Goal: Communication & Community: Ask a question

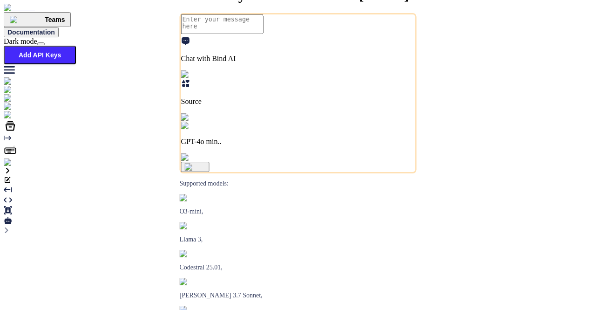
type textarea "x"
click at [18, 119] on img at bounding box center [34, 115] width 61 height 8
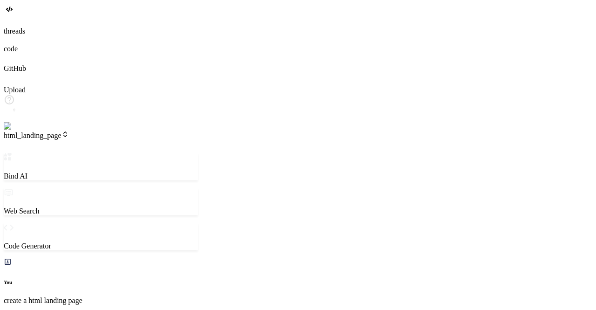
scroll to position [122, 0]
type textarea "x"
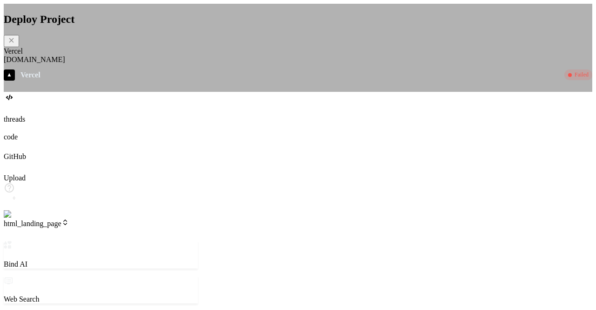
type textarea "x"
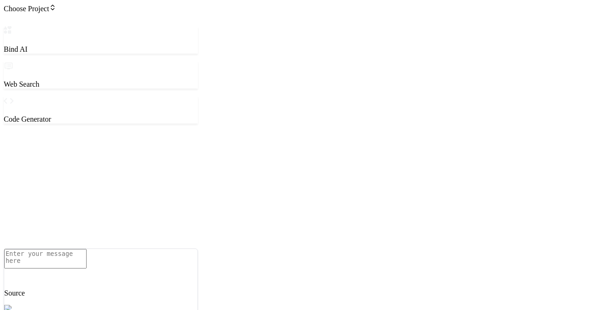
type textarea "x"
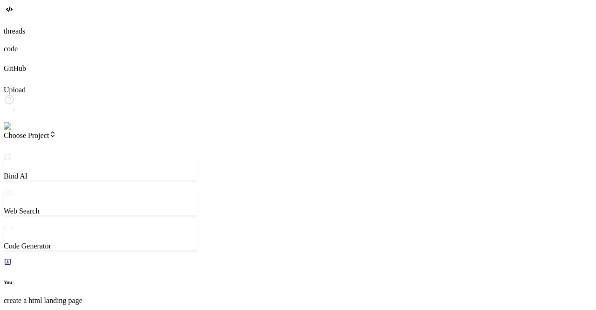
scroll to position [166, 0]
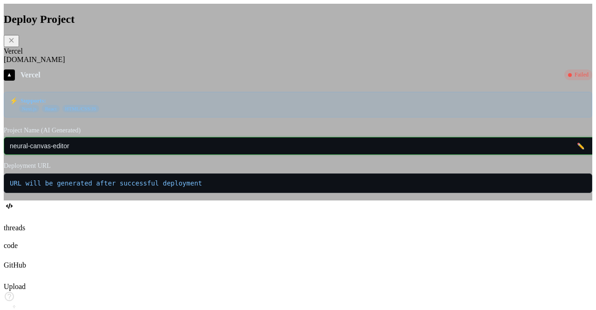
click at [308, 155] on input "neural-canvas-editor" at bounding box center [311, 146] width 614 height 18
click at [327, 166] on div "▲ Vercel Failed ⚡ Supports: Next.js React HTML/CSS/JS Project Name (AI Generate…" at bounding box center [298, 130] width 589 height 123
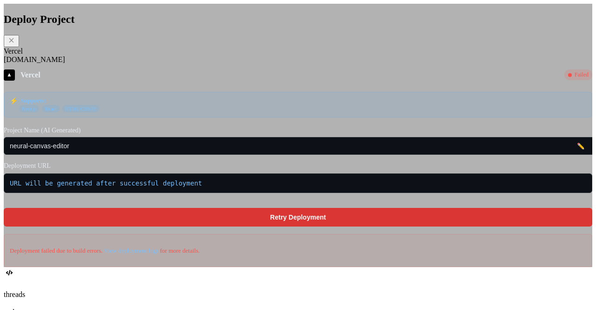
scroll to position [365, 0]
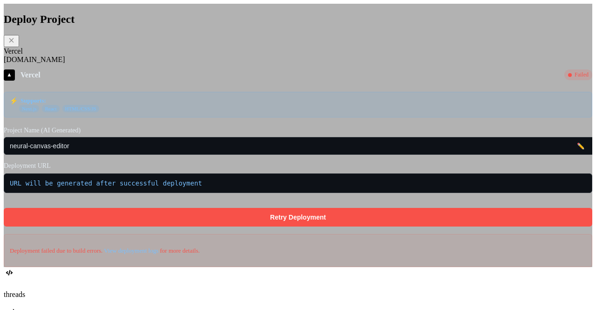
click at [277, 220] on button "Retry Deployment" at bounding box center [298, 217] width 589 height 19
click at [285, 224] on button "Retry Deployment" at bounding box center [298, 217] width 589 height 19
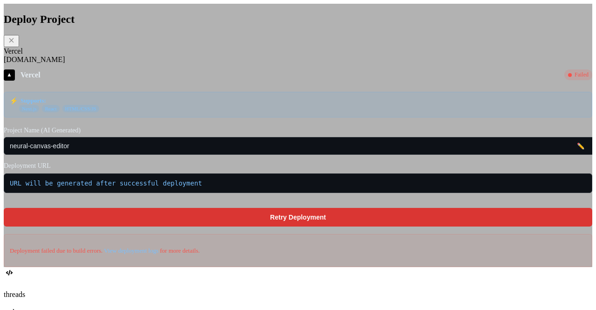
click at [121, 21] on div "Deploy Project Vercel Fly.io ▲ Vercel Failed ⚡ Supports: Next.js React HTML/CSS…" at bounding box center [298, 135] width 589 height 263
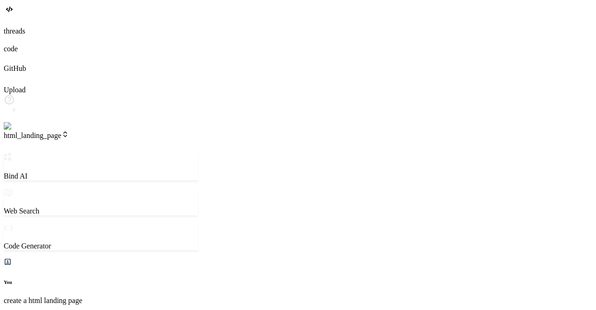
click at [69, 131] on span "html_landing_page" at bounding box center [36, 135] width 65 height 8
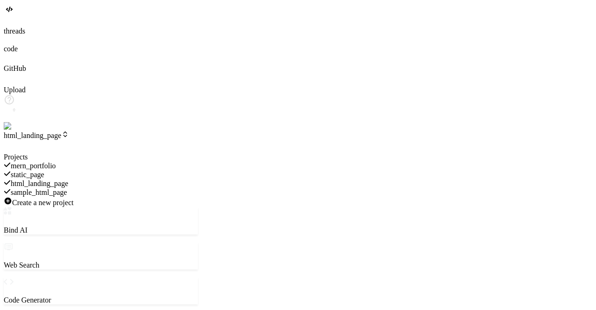
click at [68, 179] on span "html_landing_page" at bounding box center [40, 183] width 58 height 8
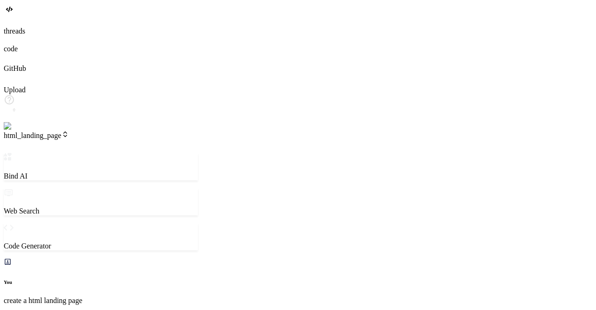
type textarea "x"
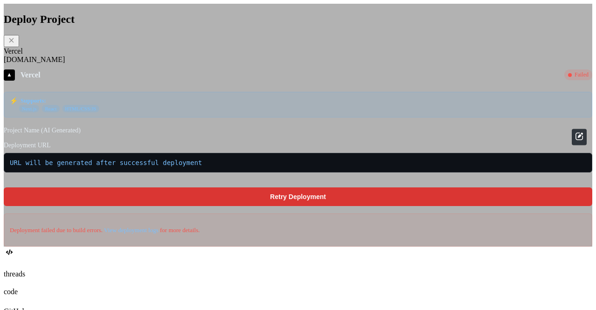
click at [574, 142] on icon at bounding box center [579, 135] width 11 height 11
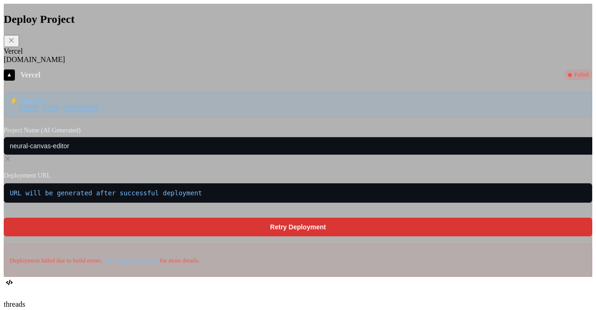
click at [10, 161] on icon at bounding box center [8, 158] width 5 height 5
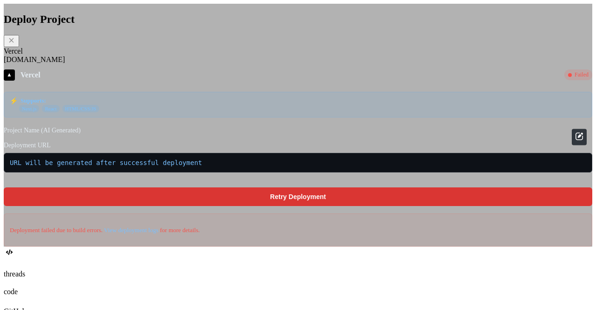
click at [574, 142] on icon at bounding box center [579, 135] width 11 height 11
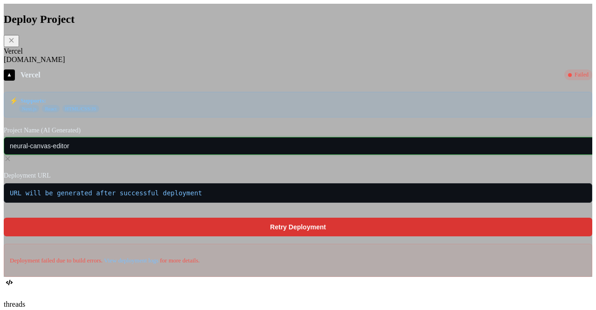
click at [408, 155] on input "neural-canvas-editor" at bounding box center [311, 146] width 614 height 18
click at [12, 159] on icon at bounding box center [8, 159] width 8 height 8
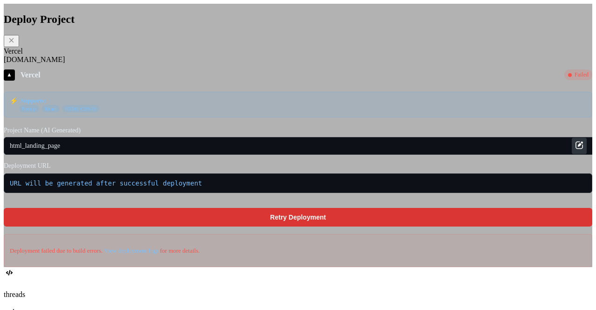
click at [574, 150] on icon at bounding box center [579, 144] width 11 height 11
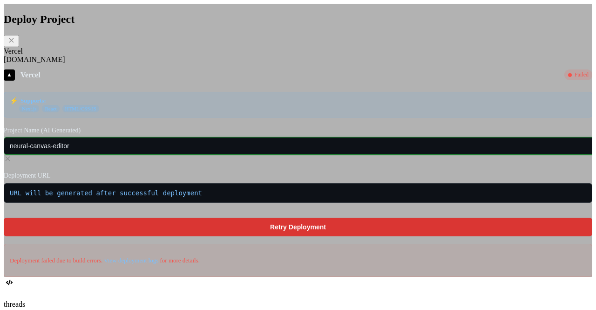
click at [412, 155] on input "neural-canvas-editor" at bounding box center [311, 146] width 614 height 18
click at [420, 155] on input "neural-canvas-editor" at bounding box center [311, 146] width 614 height 18
click at [12, 161] on icon at bounding box center [8, 159] width 8 height 8
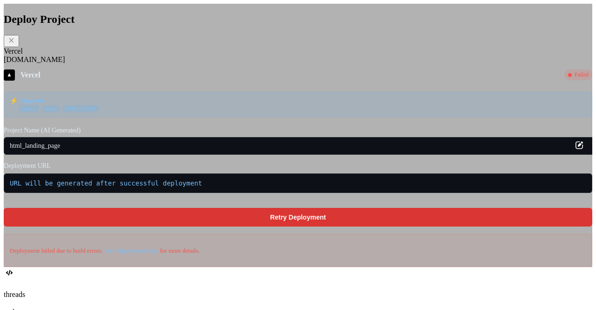
click at [574, 150] on icon at bounding box center [579, 144] width 11 height 11
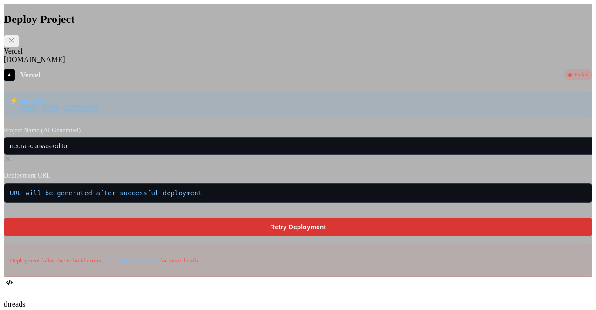
click at [12, 161] on icon at bounding box center [8, 159] width 8 height 8
type textarea "x"
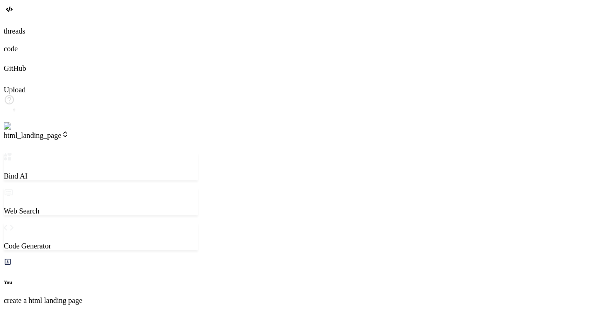
type textarea "x"
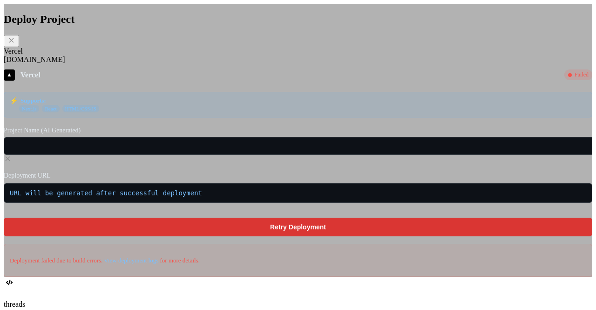
type textarea "x"
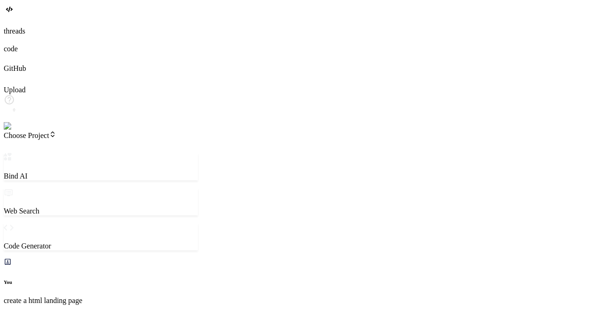
scroll to position [166, 0]
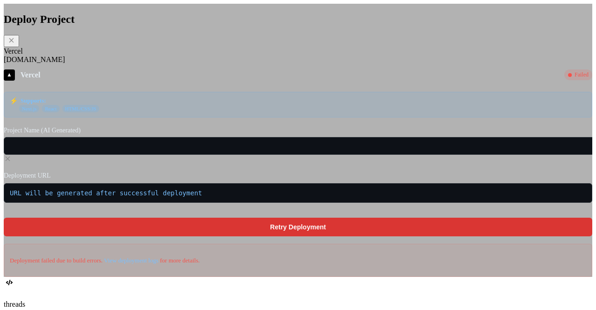
click at [15, 44] on icon at bounding box center [11, 40] width 8 height 8
click at [432, 62] on div "Deploy Project Vercel Fly.io ▲ Vercel Failed ⚡ Supports: Next.js React HTML/CSS…" at bounding box center [298, 145] width 589 height 264
click at [15, 44] on icon at bounding box center [11, 40] width 8 height 8
type textarea "x"
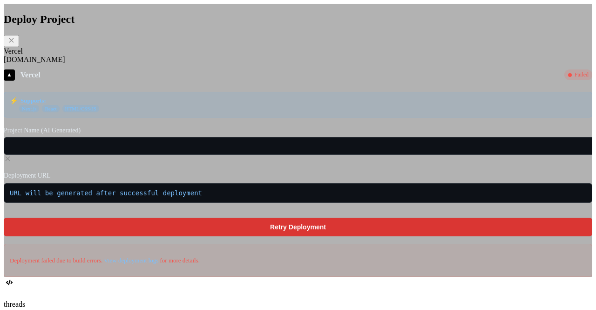
click at [15, 44] on icon at bounding box center [11, 40] width 8 height 8
click at [10, 161] on icon at bounding box center [8, 158] width 5 height 5
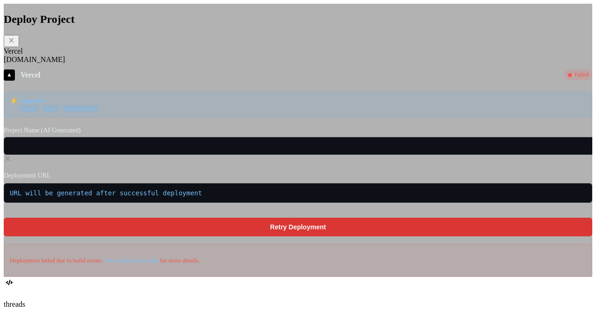
scroll to position [78, 0]
click at [14, 42] on icon at bounding box center [11, 40] width 5 height 5
type textarea "x"
click at [14, 42] on icon at bounding box center [11, 40] width 5 height 5
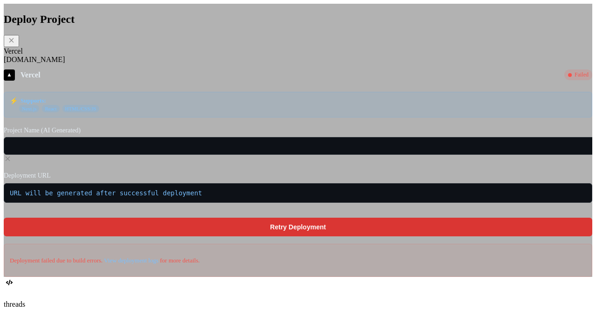
click at [14, 42] on icon at bounding box center [11, 40] width 5 height 5
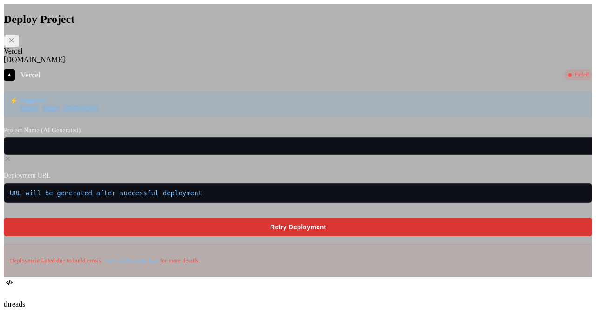
click at [14, 42] on icon at bounding box center [11, 40] width 5 height 5
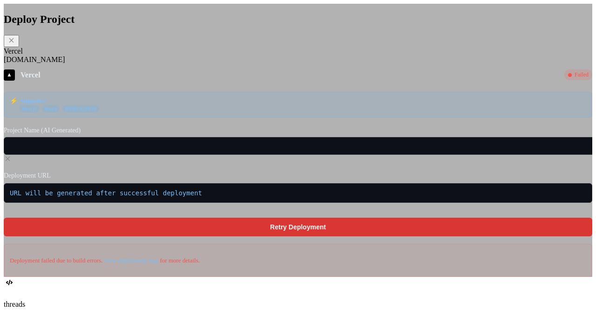
click at [14, 42] on icon at bounding box center [11, 40] width 5 height 5
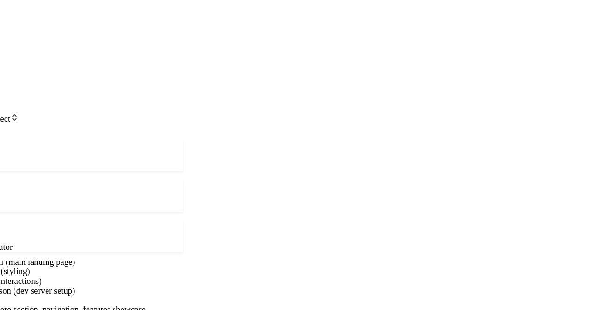
type textarea "x"
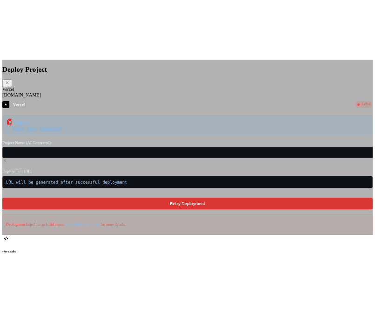
scroll to position [365, 0]
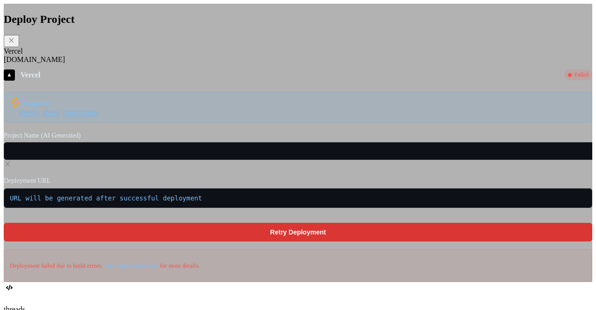
click at [190, 64] on div "Fly.io" at bounding box center [298, 59] width 589 height 8
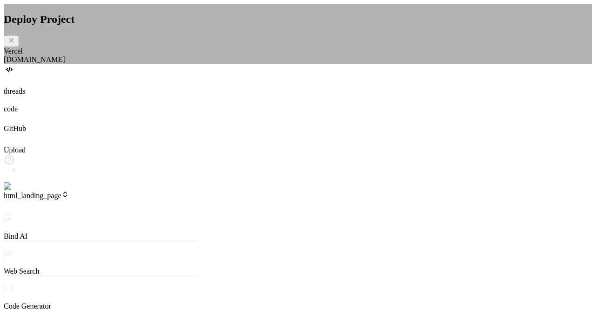
click at [181, 64] on div "Deploy Project Vercel Fly.io" at bounding box center [298, 38] width 589 height 51
click at [170, 55] on div "Vercel" at bounding box center [298, 51] width 589 height 8
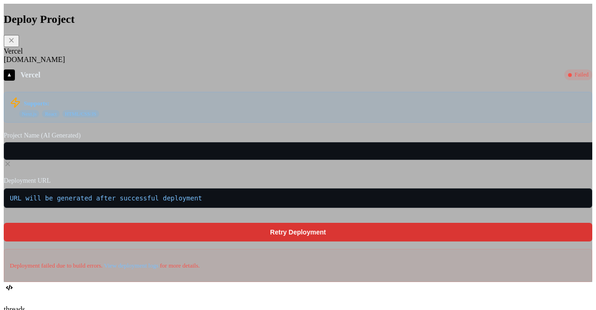
click at [12, 165] on icon at bounding box center [8, 164] width 8 height 8
click at [12, 162] on icon at bounding box center [8, 164] width 8 height 8
click at [12, 163] on icon at bounding box center [8, 164] width 8 height 8
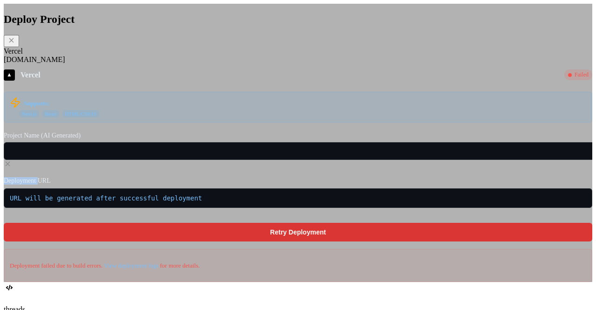
click at [12, 163] on icon at bounding box center [8, 164] width 8 height 8
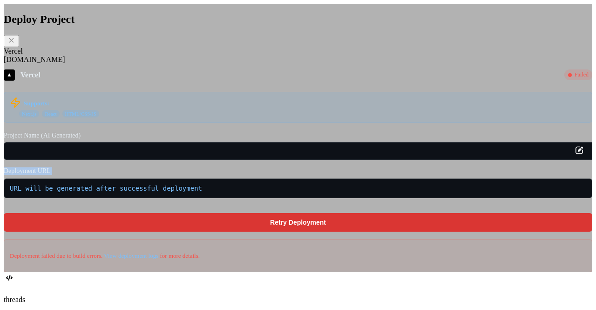
type textarea "x"
click at [574, 156] on icon at bounding box center [579, 149] width 11 height 11
type input "html_landing_page"
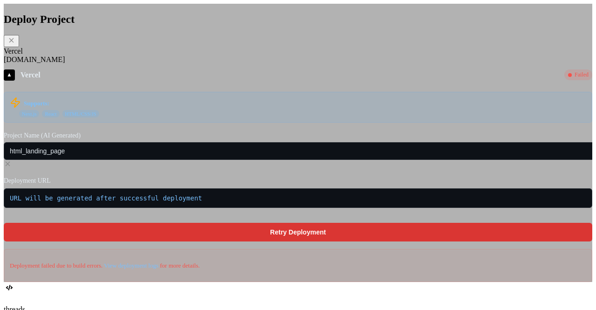
click at [10, 162] on icon at bounding box center [8, 163] width 5 height 5
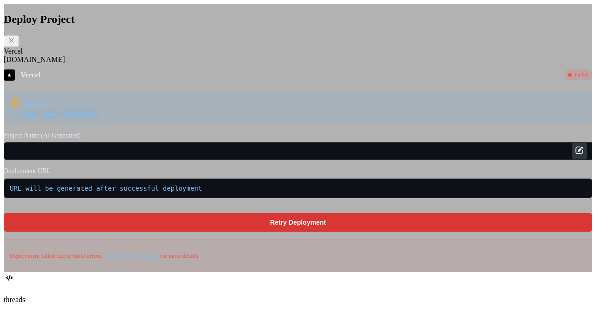
click at [574, 156] on icon at bounding box center [579, 149] width 11 height 11
type input "html_landing_page"
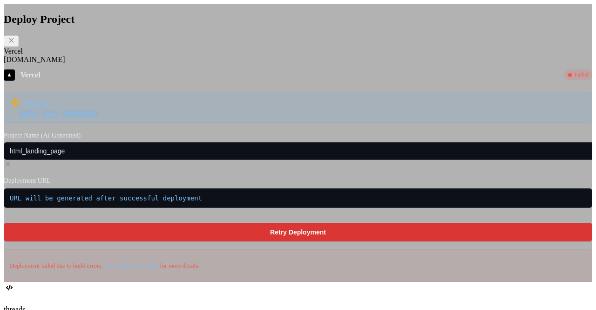
click at [10, 164] on icon at bounding box center [8, 163] width 5 height 5
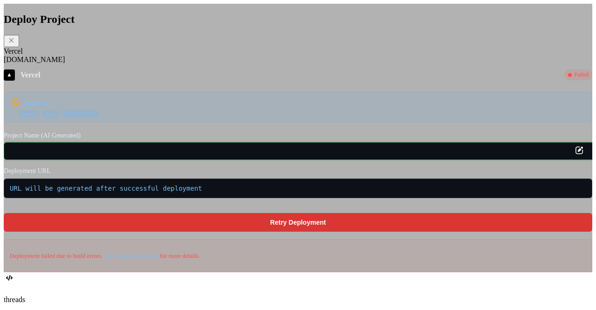
click at [197, 160] on input "text" at bounding box center [311, 151] width 614 height 18
click at [574, 156] on icon at bounding box center [579, 149] width 11 height 11
type input "html_landing_page"
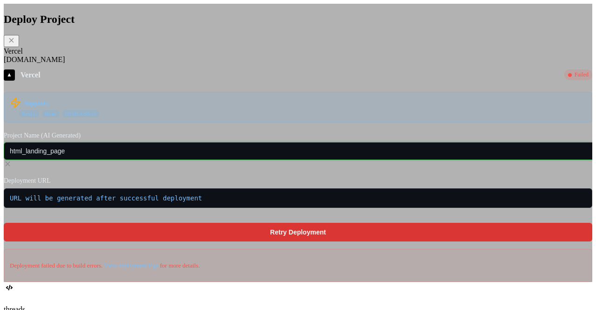
click at [413, 160] on input "html_landing_page" at bounding box center [311, 151] width 614 height 18
click at [12, 163] on icon at bounding box center [8, 164] width 8 height 8
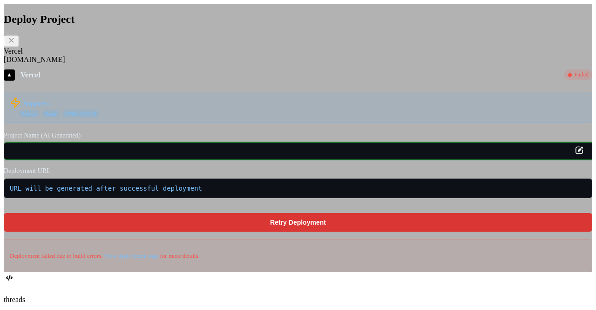
click at [258, 160] on input "text" at bounding box center [311, 151] width 614 height 18
drag, startPoint x: 268, startPoint y: 162, endPoint x: 178, endPoint y: 163, distance: 89.9
click at [178, 160] on input "text" at bounding box center [311, 151] width 614 height 18
drag, startPoint x: 178, startPoint y: 163, endPoint x: 256, endPoint y: 165, distance: 77.8
click at [256, 160] on input "text" at bounding box center [311, 151] width 614 height 18
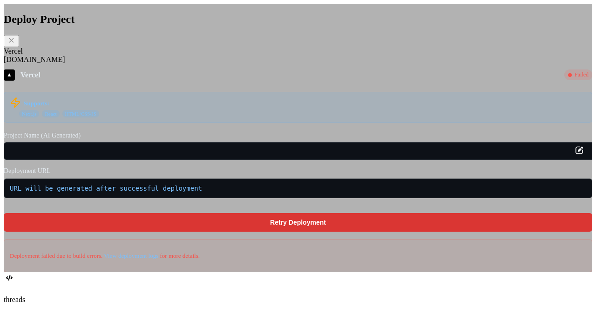
click at [364, 175] on label "Deployment URL" at bounding box center [298, 170] width 589 height 7
click at [339, 160] on input "text" at bounding box center [311, 151] width 614 height 18
click at [303, 160] on input "text" at bounding box center [311, 151] width 614 height 18
click at [248, 160] on input "text" at bounding box center [311, 151] width 614 height 18
click at [271, 175] on label "Deployment URL" at bounding box center [298, 170] width 589 height 7
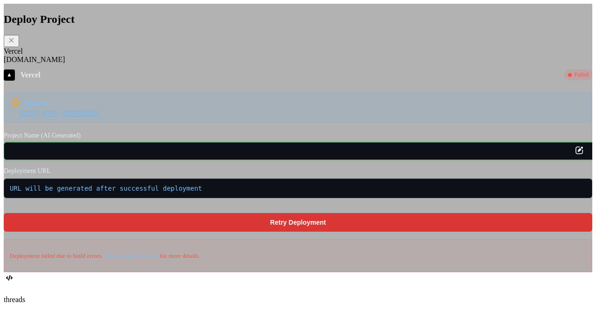
click at [252, 160] on input "text" at bounding box center [311, 151] width 614 height 18
type textarea "x"
click at [331, 175] on label "Deployment URL" at bounding box center [298, 170] width 589 height 7
click at [282, 160] on input "text" at bounding box center [311, 151] width 614 height 18
click at [328, 175] on label "Deployment URL" at bounding box center [298, 170] width 589 height 7
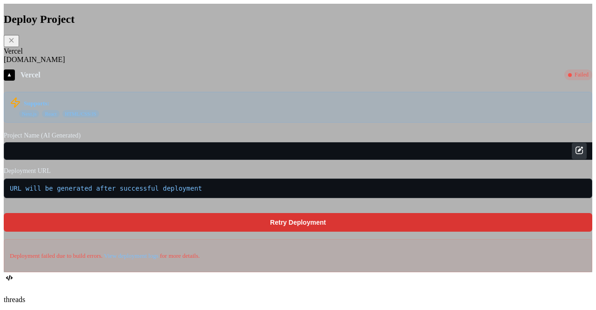
click at [578, 151] on icon at bounding box center [580, 148] width 5 height 5
type input "html_landing_page"
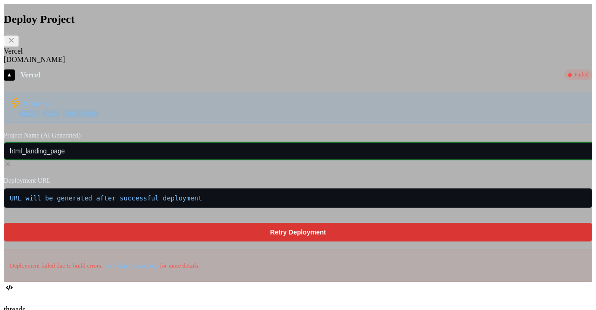
click at [344, 160] on input "html_landing_page" at bounding box center [311, 151] width 614 height 18
click at [374, 190] on div "URL will be generated after successful deployment" at bounding box center [298, 198] width 589 height 20
click at [15, 44] on icon at bounding box center [11, 40] width 8 height 8
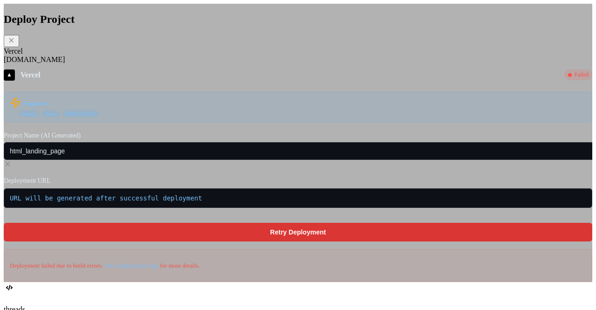
click at [15, 44] on icon at bounding box center [11, 40] width 8 height 8
click at [401, 160] on input "html_landing_page" at bounding box center [311, 151] width 614 height 18
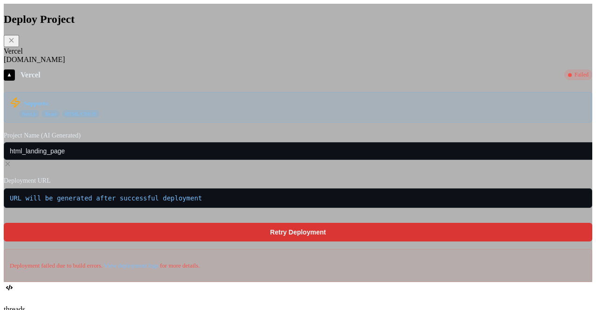
click at [387, 110] on p "Supports:" at bounding box center [298, 103] width 577 height 13
click at [326, 64] on div "Vercel Fly.io" at bounding box center [298, 55] width 589 height 17
click at [15, 44] on icon at bounding box center [11, 40] width 8 height 8
type textarea "x"
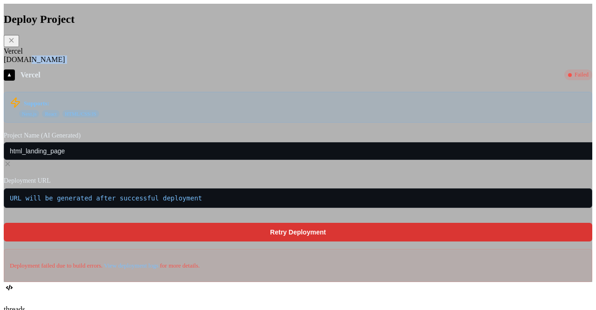
click at [15, 44] on icon at bounding box center [11, 40] width 8 height 8
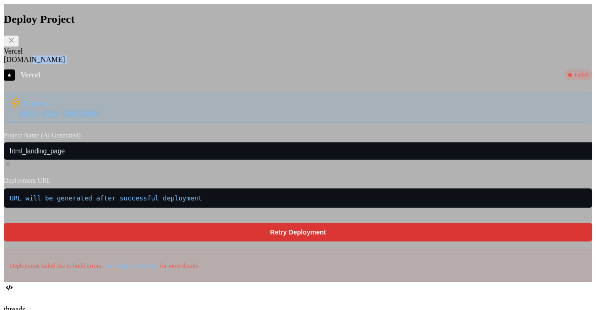
click at [15, 44] on icon at bounding box center [11, 40] width 8 height 8
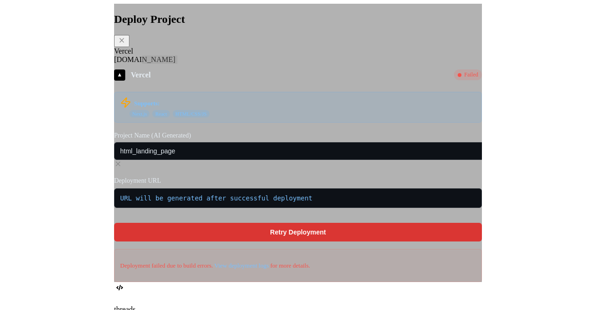
scroll to position [461, 0]
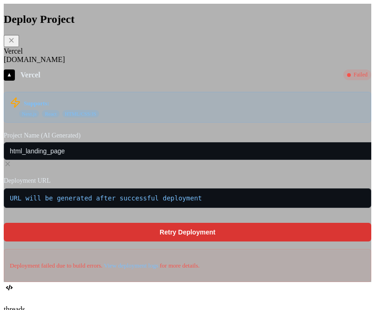
click at [197, 7] on div "Deploy Project Vercel Fly.io ▲ Vercel Failed Supports: Next.js React HTML/CSS/J…" at bounding box center [188, 143] width 368 height 278
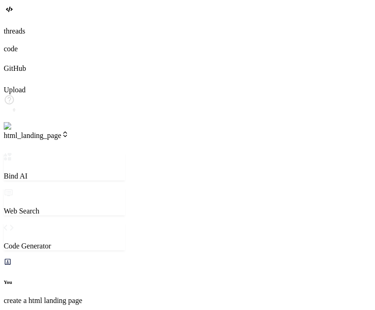
type textarea "x"
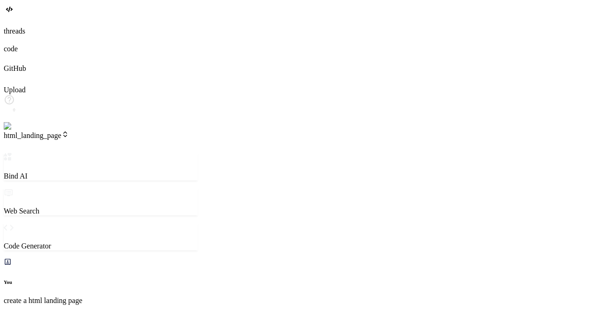
scroll to position [408, 0]
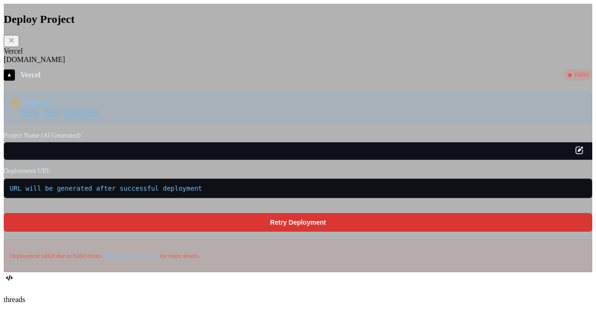
click at [15, 44] on icon at bounding box center [11, 40] width 8 height 8
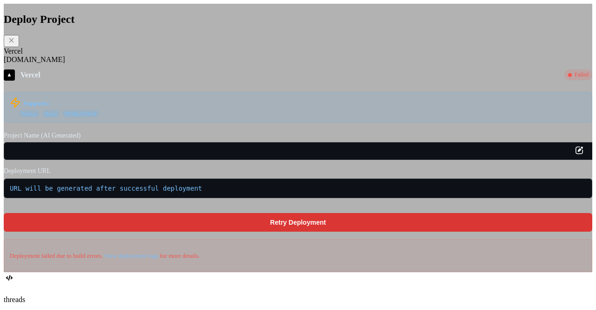
click at [15, 44] on icon at bounding box center [11, 40] width 8 height 8
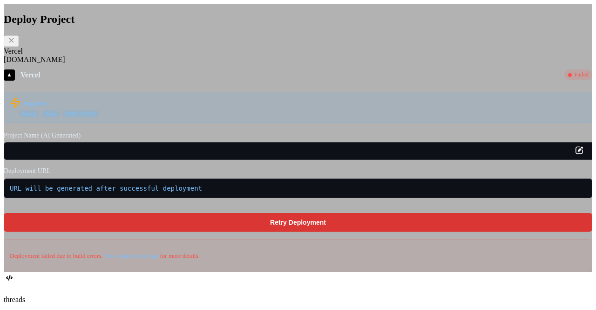
click at [15, 44] on icon at bounding box center [11, 40] width 8 height 8
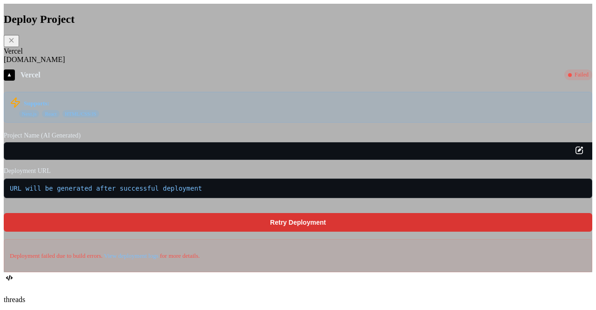
click at [15, 44] on icon at bounding box center [11, 40] width 8 height 8
click at [285, 160] on input "text" at bounding box center [311, 151] width 614 height 18
click at [293, 160] on input "text" at bounding box center [311, 151] width 614 height 18
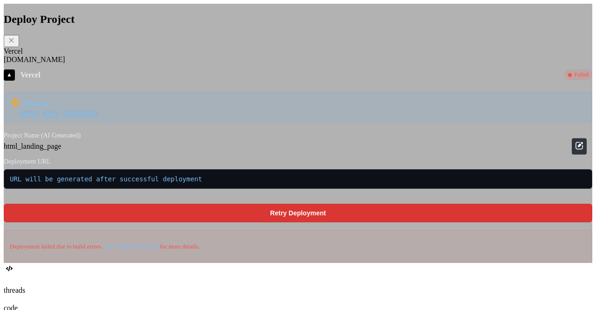
click at [574, 151] on icon at bounding box center [579, 145] width 11 height 11
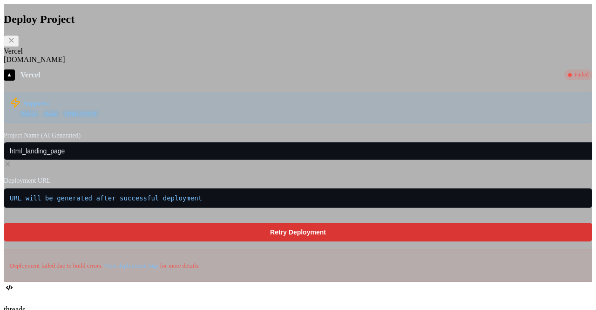
click at [12, 163] on icon at bounding box center [8, 164] width 8 height 8
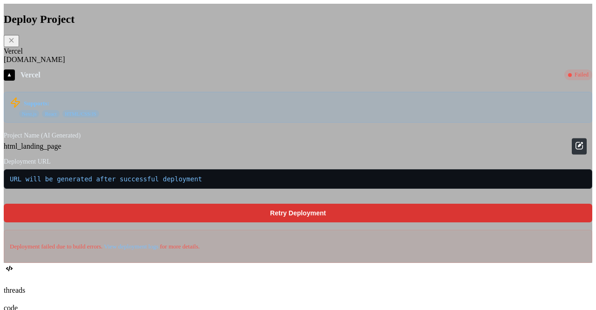
click at [574, 151] on icon at bounding box center [579, 145] width 11 height 11
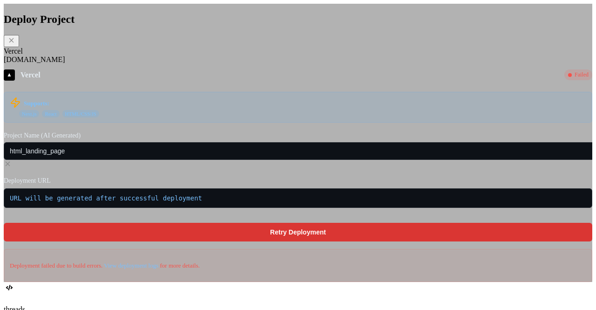
click at [12, 164] on icon at bounding box center [8, 164] width 8 height 8
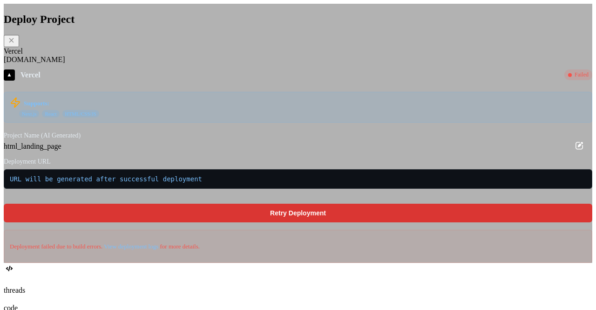
click at [420, 150] on div "html_landing_page" at bounding box center [298, 146] width 589 height 8
click at [574, 151] on icon at bounding box center [579, 145] width 11 height 11
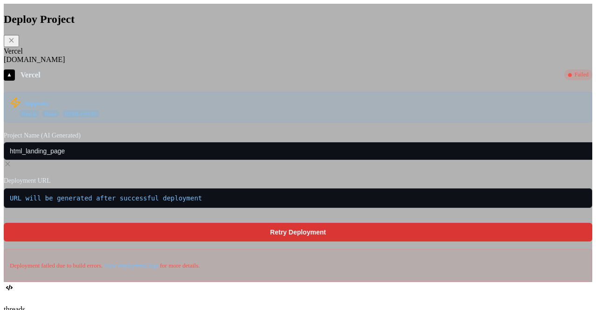
click at [12, 164] on icon at bounding box center [8, 164] width 8 height 8
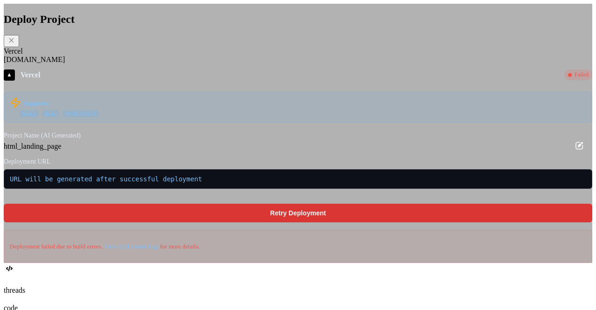
type textarea "x"
click at [578, 147] on icon at bounding box center [580, 144] width 5 height 5
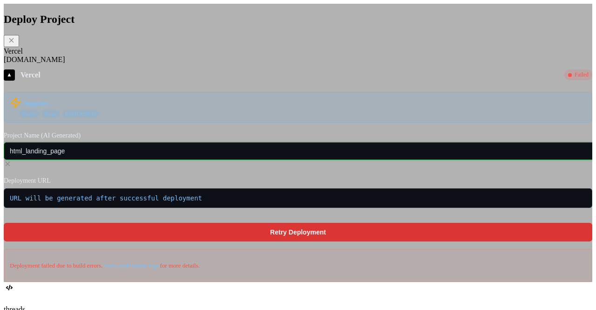
click at [413, 160] on input "html_landing_page" at bounding box center [311, 151] width 614 height 18
click at [10, 162] on icon at bounding box center [8, 163] width 5 height 5
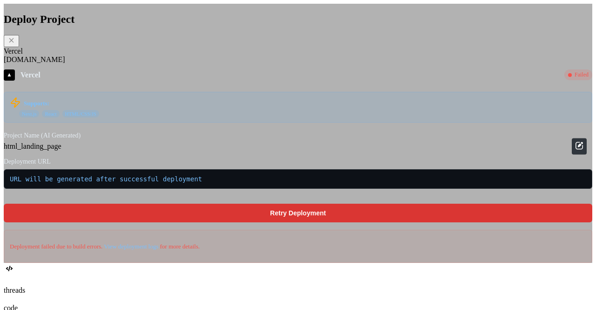
click at [574, 151] on icon at bounding box center [579, 145] width 11 height 11
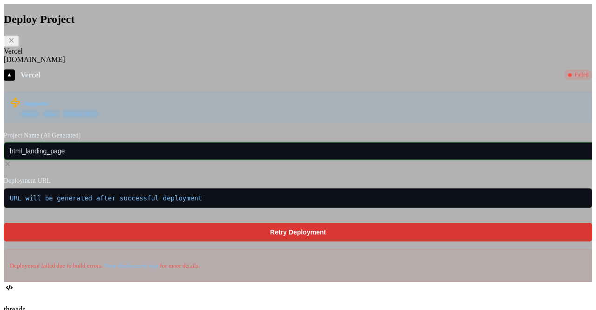
click at [353, 160] on input "html_landing_page" at bounding box center [311, 151] width 614 height 18
click at [12, 161] on icon at bounding box center [8, 164] width 8 height 8
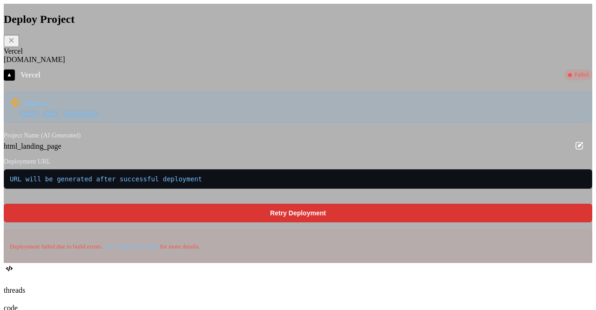
click at [371, 150] on div "html_landing_page" at bounding box center [298, 146] width 589 height 8
click at [310, 150] on div "html_landing_page" at bounding box center [298, 146] width 589 height 8
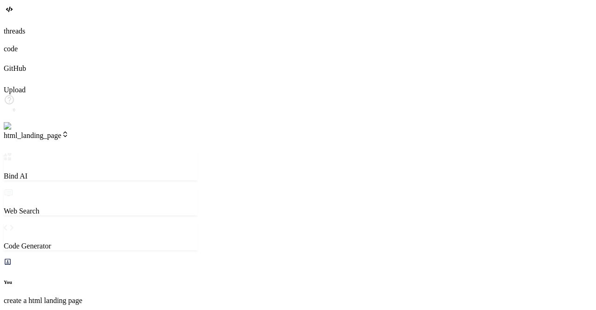
scroll to position [87, 0]
type textarea "x"
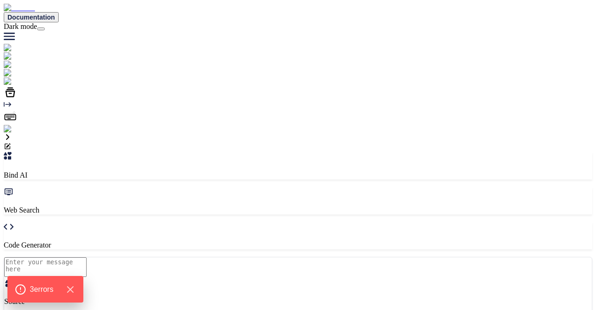
click at [87, 262] on textarea at bounding box center [45, 267] width 82 height 20
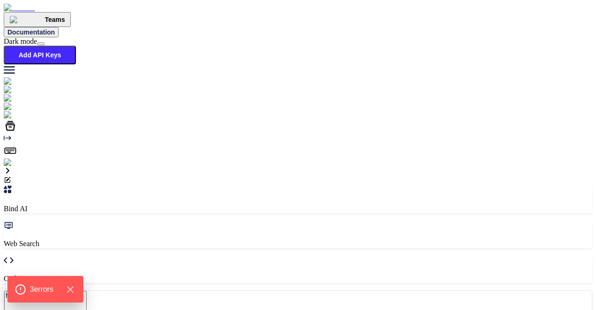
type textarea "hi"
click at [75, 285] on icon "Hide Errors" at bounding box center [73, 289] width 12 height 12
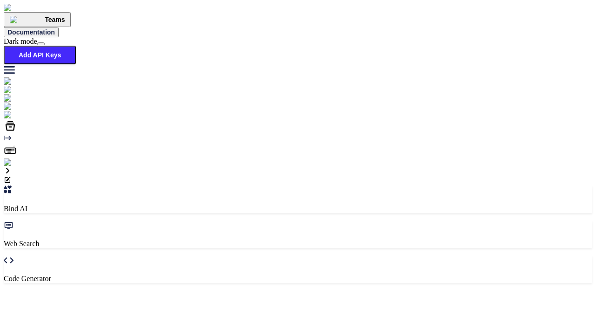
click at [15, 167] on img at bounding box center [19, 162] width 30 height 8
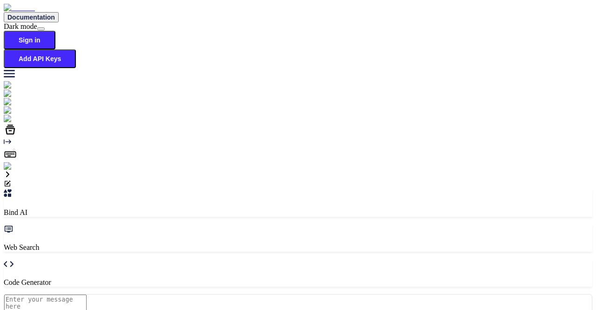
click at [18, 170] on img at bounding box center [17, 166] width 26 height 8
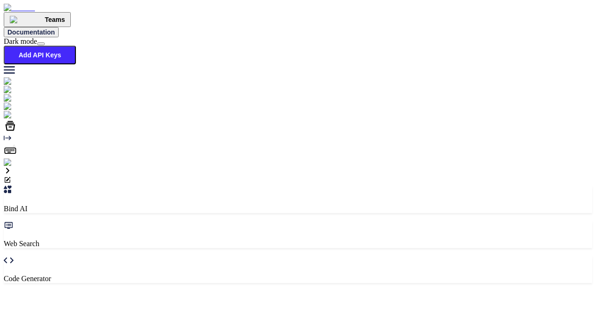
click at [87, 291] on textarea at bounding box center [45, 301] width 82 height 20
type textarea "hi"
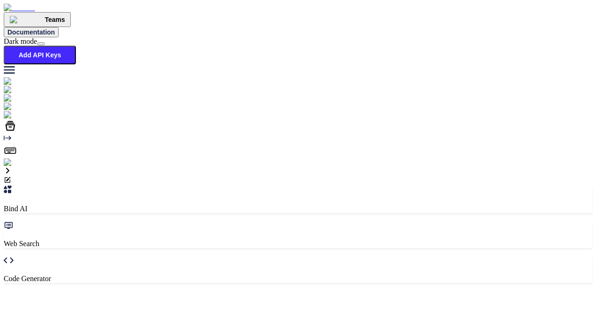
type textarea "hi"
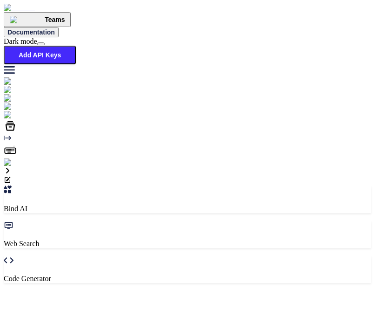
scroll to position [114, 0]
type textarea "hi"
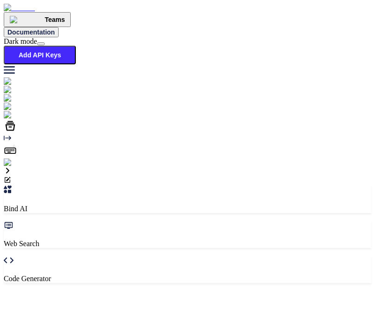
type textarea "hi"
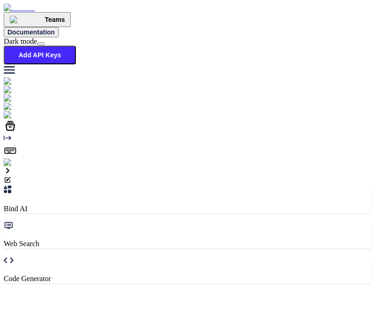
type textarea "hi"
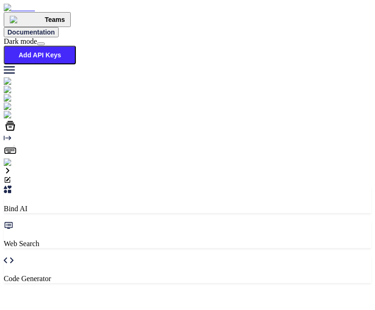
scroll to position [434, 0]
type textarea "[DATE] dATE"
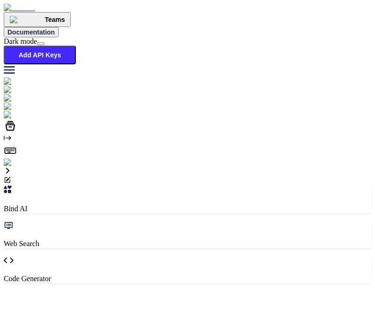
type textarea "hi"
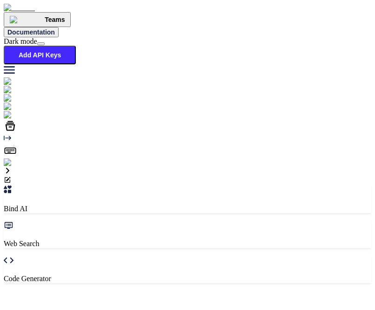
type textarea "hi"
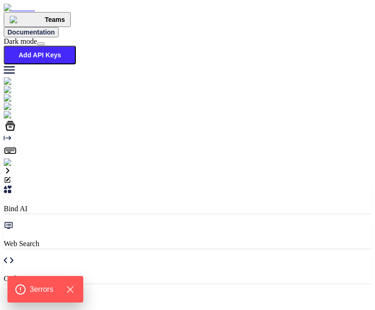
type textarea "x"
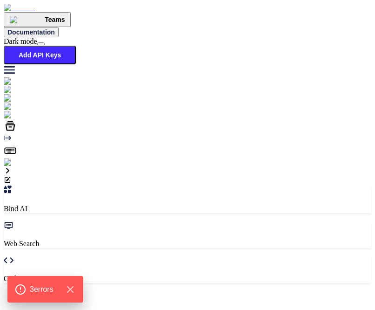
type textarea "j"
type textarea "x"
type textarea "jo"
type textarea "x"
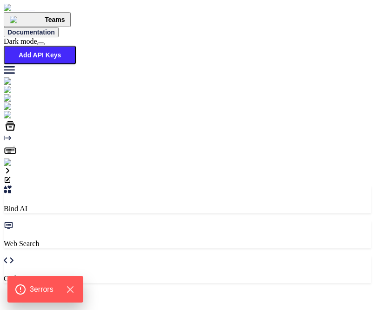
scroll to position [425, 0]
type textarea "x"
type textarea "h"
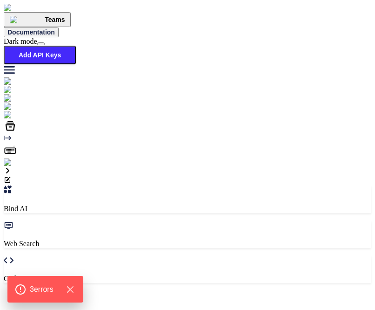
type textarea "x"
type textarea "hi"
type textarea "x"
type textarea "hi"
type textarea "x"
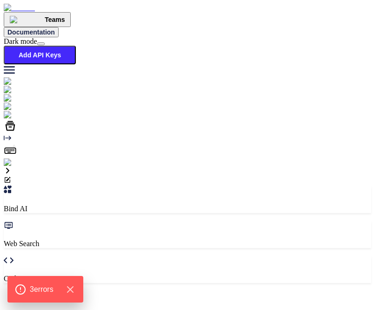
scroll to position [410, 0]
type textarea "hi"
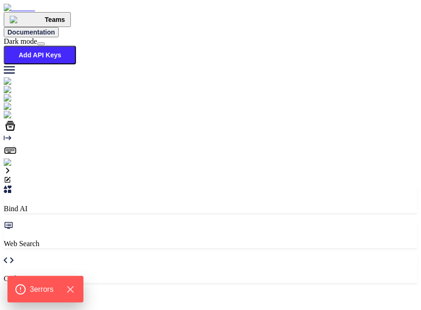
scroll to position [400, 0]
type textarea "x"
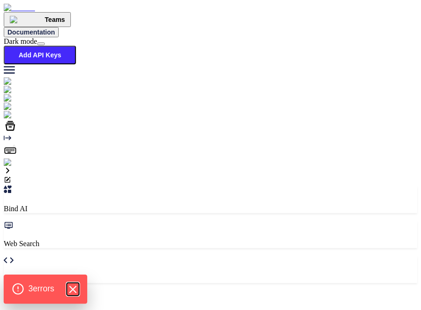
click at [75, 288] on icon "Hide Errors" at bounding box center [72, 289] width 6 height 6
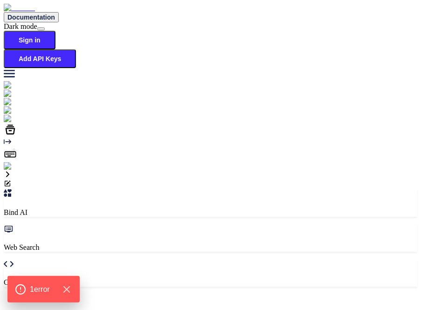
type textarea "hi"
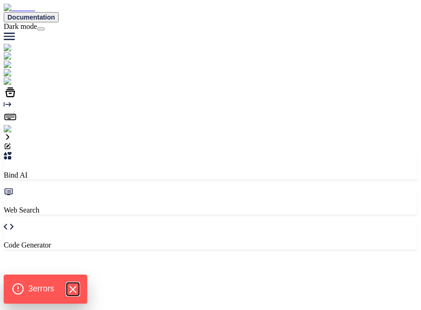
click at [73, 286] on icon "Hide Errors" at bounding box center [73, 289] width 12 height 12
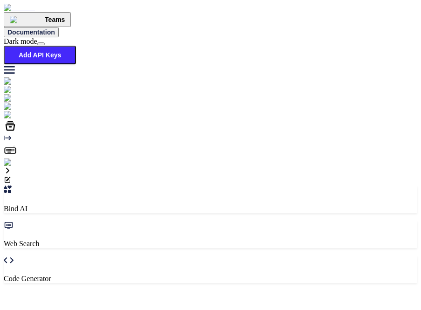
scroll to position [5, 0]
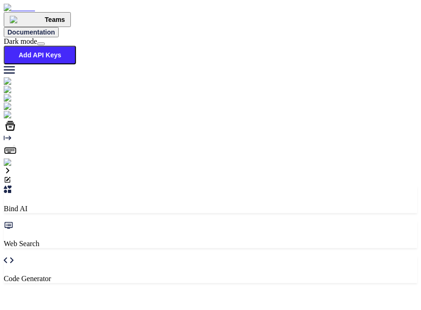
type textarea "x"
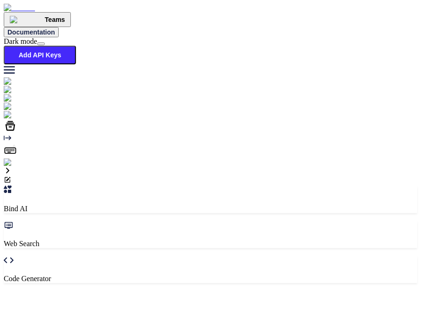
type textarea "x"
type textarea "h"
type textarea "x"
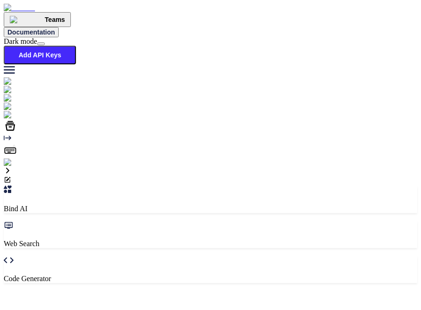
type textarea "hi"
type textarea "x"
